Goal: Obtain resource: Obtain resource

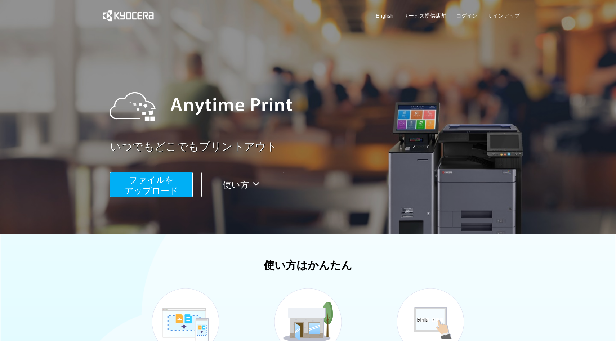
click at [164, 183] on span "ファイルを ​​アップロード" at bounding box center [152, 185] width 54 height 21
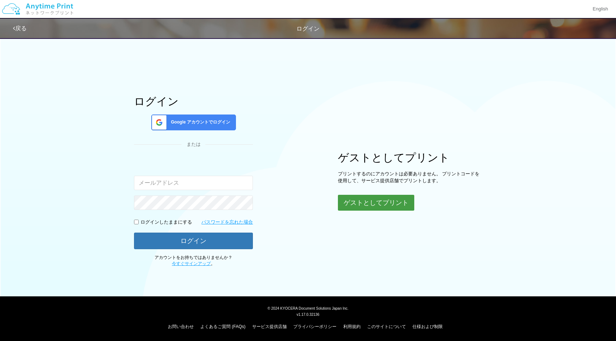
click at [380, 199] on button "ゲストとしてプリント" at bounding box center [376, 203] width 76 height 16
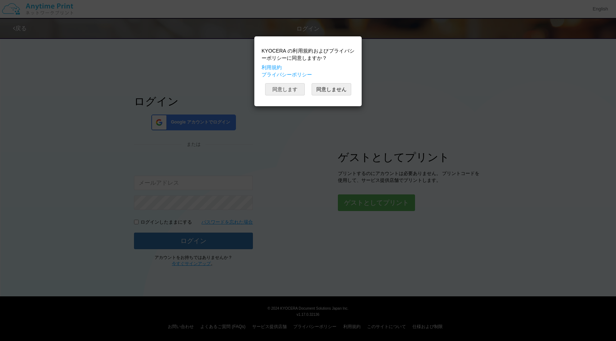
click at [294, 85] on button "同意します" at bounding box center [285, 89] width 40 height 12
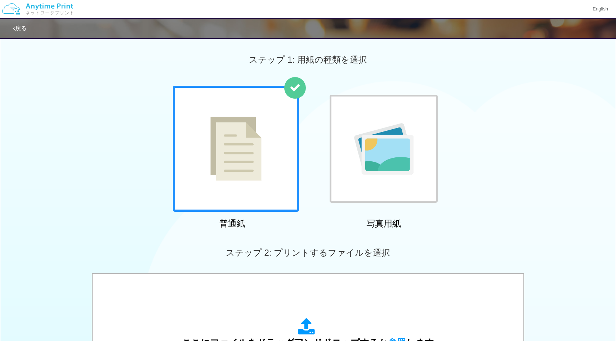
click at [195, 175] on div at bounding box center [236, 149] width 126 height 126
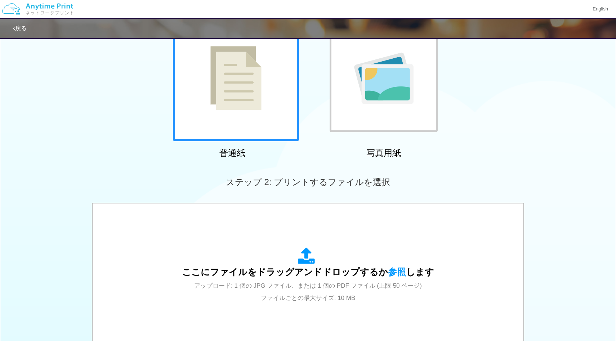
scroll to position [101, 0]
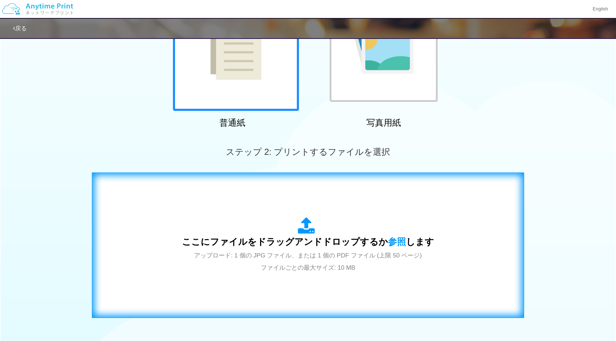
click at [242, 229] on div "ここにファイルをドラッグアンドドロップするか 参照 します アップロード: 1 個の JPG ファイル、または 1 個の PDF ファイル (上限 50 ペー…" at bounding box center [308, 245] width 252 height 56
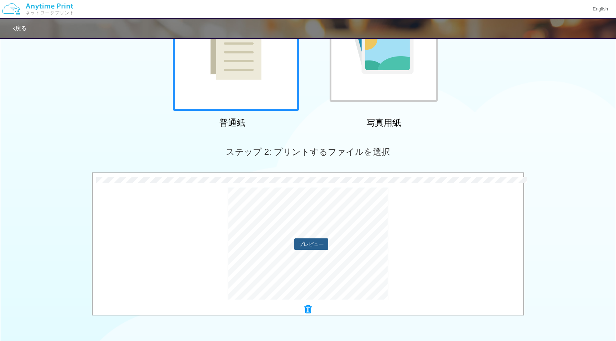
click at [315, 242] on button "プレビュー" at bounding box center [311, 244] width 34 height 12
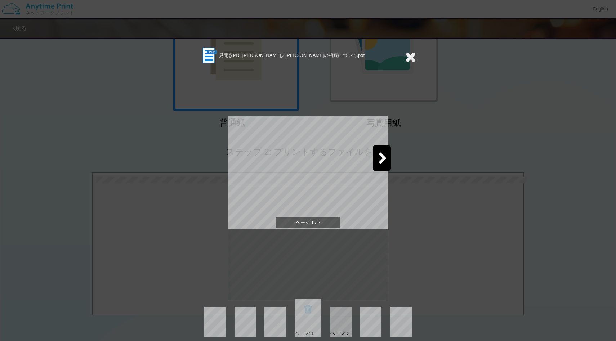
click at [381, 158] on icon at bounding box center [382, 159] width 9 height 13
click at [478, 147] on div "見開きPDF[PERSON_NAME]／[PERSON_NAME]の相続について.pdf ページ 2 / 2 ページ: 1 ページ: 2" at bounding box center [308, 170] width 616 height 341
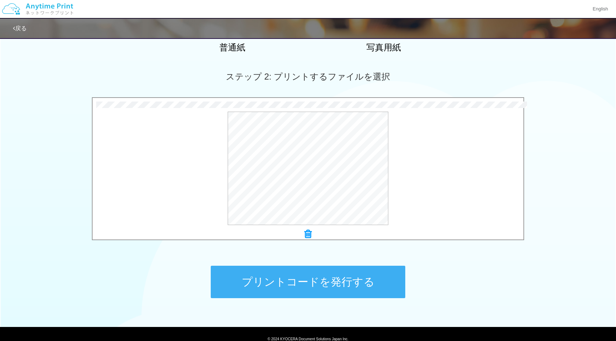
scroll to position [207, 0]
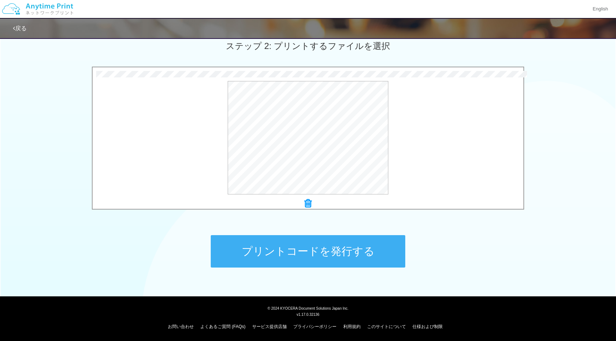
click at [308, 259] on button "プリントコードを発行する" at bounding box center [308, 251] width 195 height 32
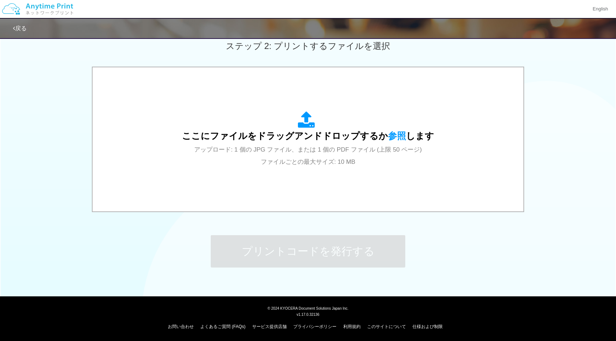
scroll to position [0, 0]
